Goal: Information Seeking & Learning: Learn about a topic

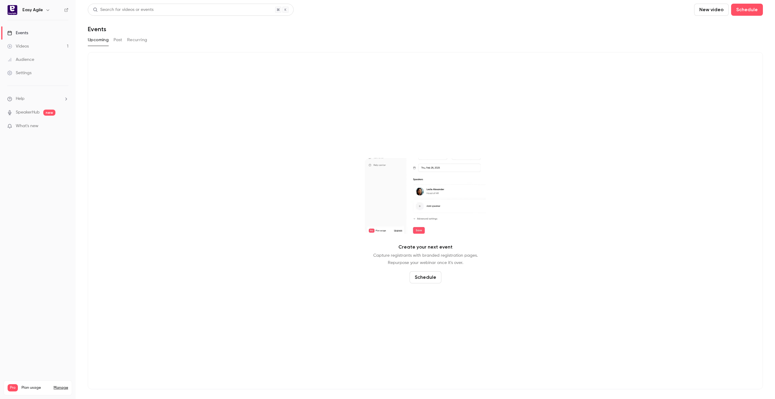
click at [120, 36] on button "Past" at bounding box center [118, 40] width 9 height 10
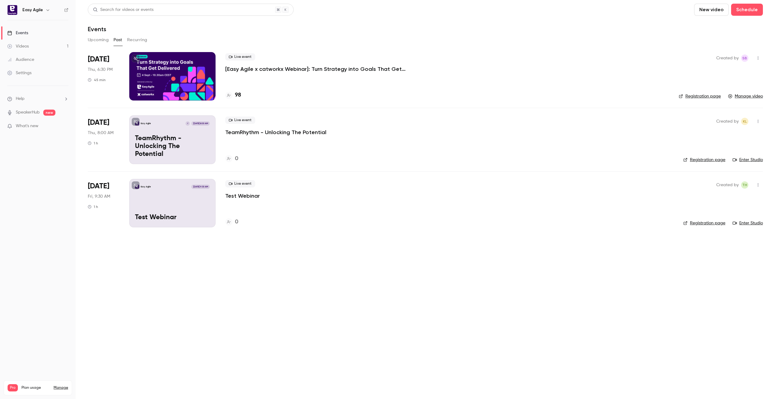
click at [231, 69] on p "[Easy Agile x catworkx Webinar]: Turn Strategy into Goals That Get Delivered" at bounding box center [316, 68] width 182 height 7
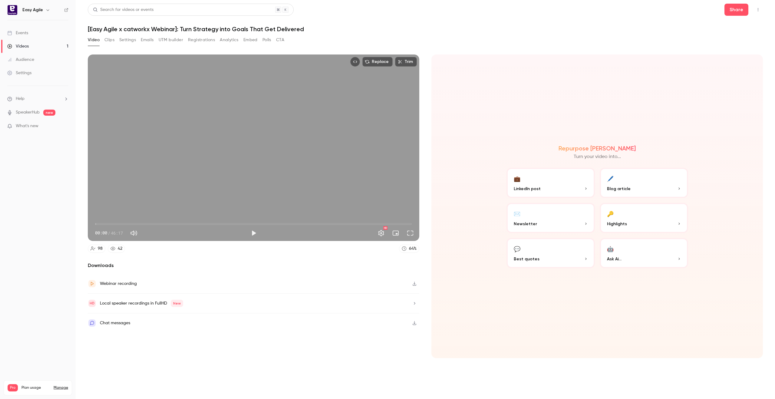
click at [129, 282] on div "Webinar recording" at bounding box center [118, 283] width 37 height 7
click at [112, 38] on button "Clips" at bounding box center [109, 40] width 10 height 10
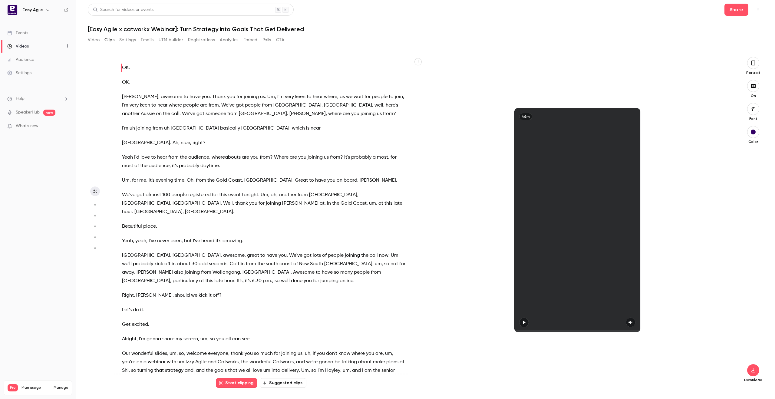
click at [420, 61] on button "button" at bounding box center [417, 61] width 7 height 7
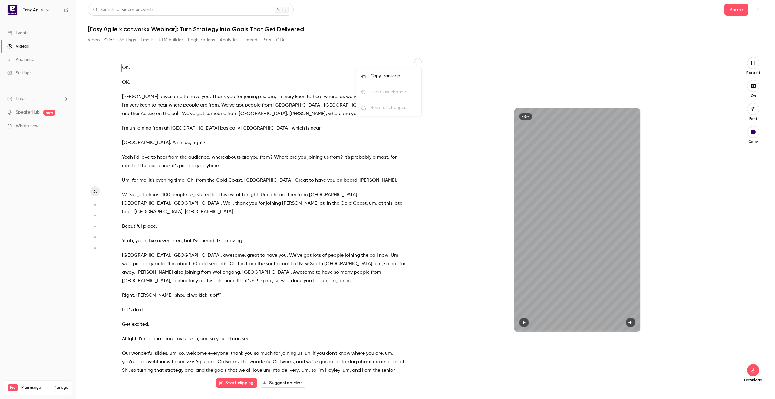
click at [393, 75] on div "Copy transcript" at bounding box center [394, 76] width 46 height 6
